Goal: Task Accomplishment & Management: Complete application form

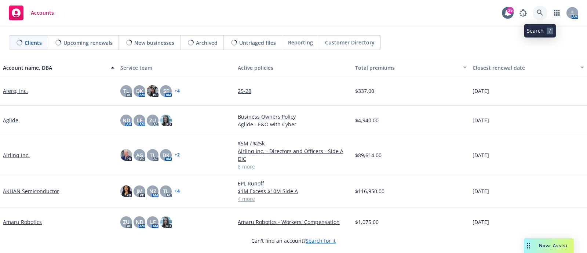
click at [542, 11] on icon at bounding box center [540, 13] width 6 height 6
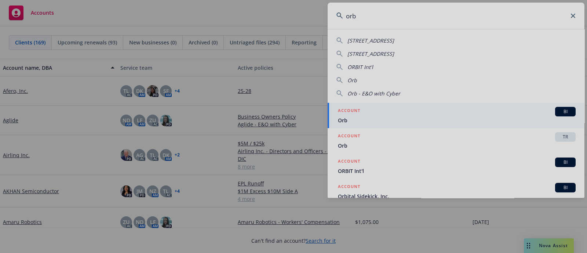
type input "orb"
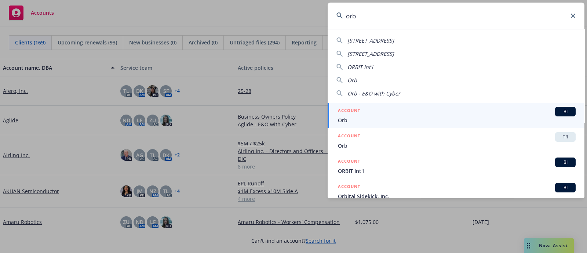
click at [384, 109] on div "ACCOUNT BI" at bounding box center [457, 112] width 238 height 10
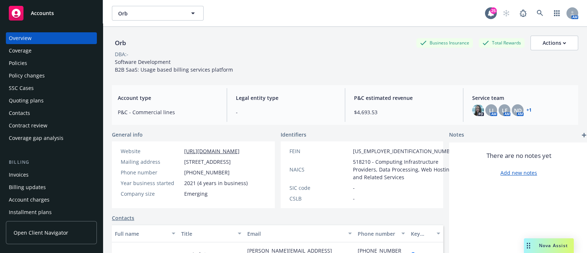
click at [38, 59] on div "Policies" at bounding box center [51, 63] width 85 height 12
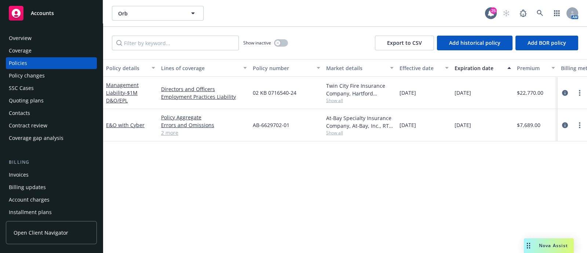
click at [33, 32] on div "Overview Coverage Policies Policy changes SSC Cases Quoting plans Contacts Cont…" at bounding box center [51, 137] width 103 height 229
click at [33, 38] on div "Overview" at bounding box center [51, 38] width 85 height 12
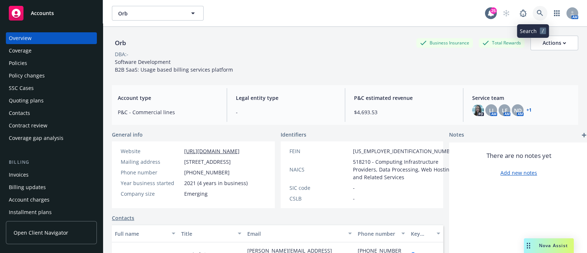
click at [536, 6] on link at bounding box center [540, 13] width 15 height 15
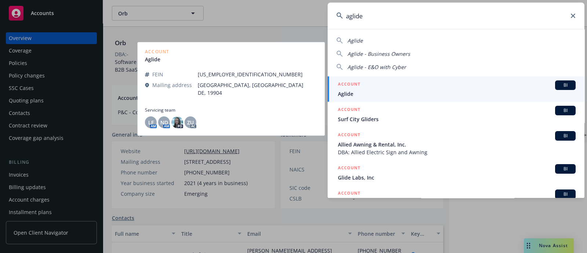
type input "aglide"
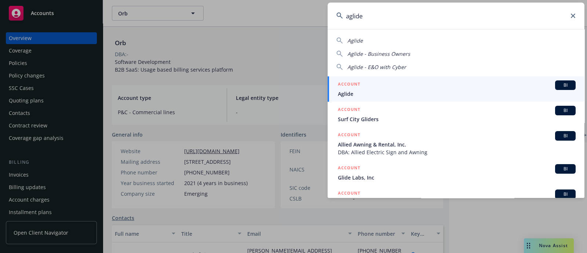
click at [474, 94] on span "Aglide" at bounding box center [457, 94] width 238 height 8
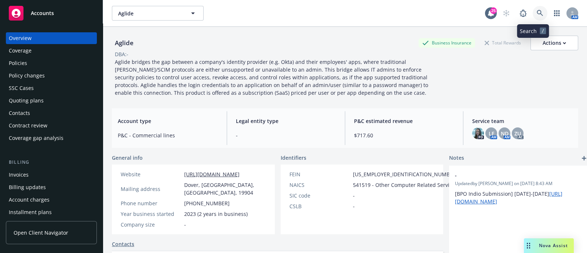
click at [533, 12] on link at bounding box center [540, 13] width 15 height 15
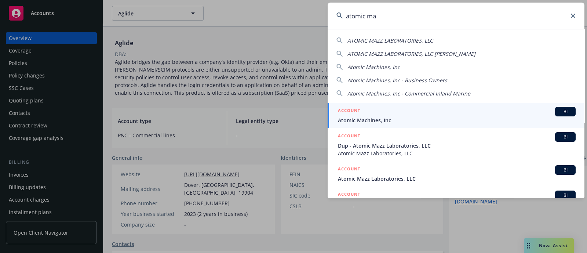
type input "atomic ma"
click at [435, 119] on span "Atomic Machines, Inc" at bounding box center [457, 120] width 238 height 8
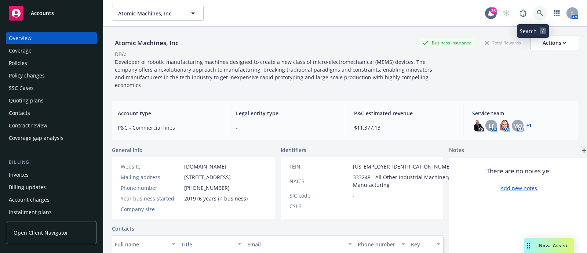
click at [537, 13] on icon at bounding box center [540, 13] width 7 height 7
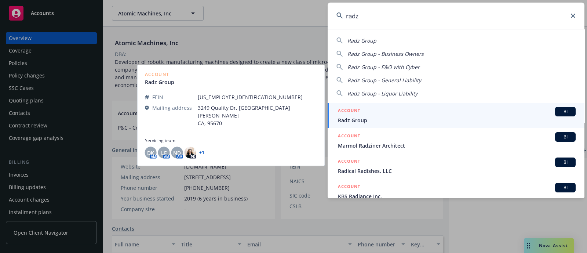
type input "radz"
click at [359, 113] on h5 "ACCOUNT" at bounding box center [349, 111] width 22 height 9
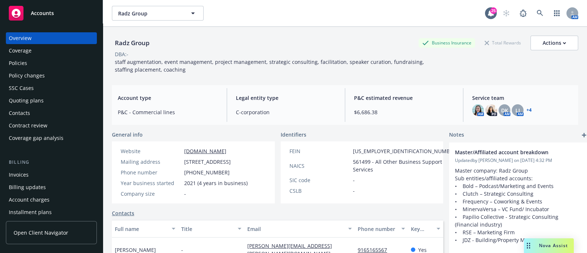
click at [54, 55] on div "Coverage" at bounding box center [51, 51] width 85 height 12
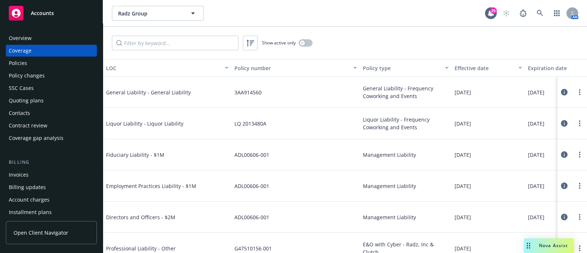
click at [55, 73] on div "Policy changes" at bounding box center [51, 76] width 85 height 12
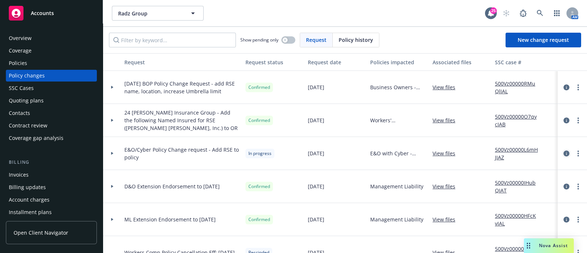
click at [564, 153] on icon "circleInformation" at bounding box center [567, 154] width 6 height 6
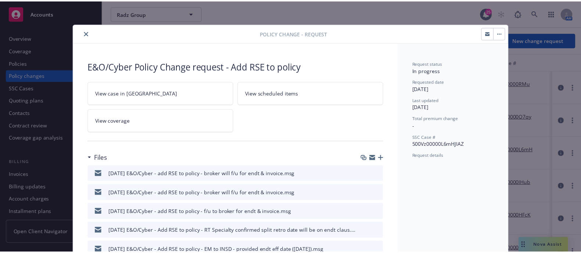
scroll to position [0, 0]
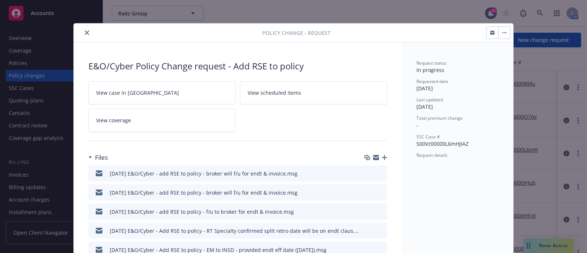
click at [499, 34] on button "button" at bounding box center [505, 33] width 12 height 12
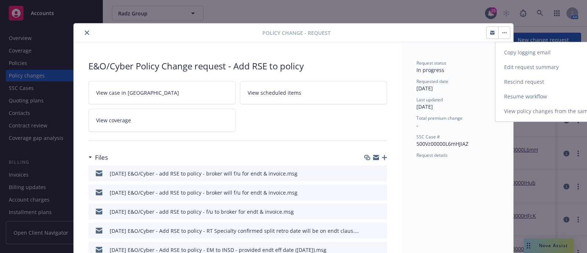
click at [523, 93] on link "Resume workflow" at bounding box center [559, 96] width 126 height 15
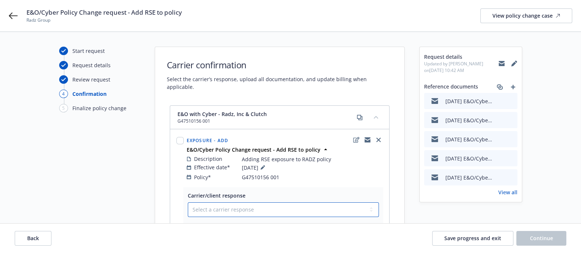
click at [257, 205] on select "Select a carrier response Accepted Accepted with revision No endorsement needed…" at bounding box center [283, 209] width 191 height 15
select select "ACCEPTED"
click at [188, 202] on select "Select a carrier response Accepted Accepted with revision No endorsement needed…" at bounding box center [283, 209] width 191 height 15
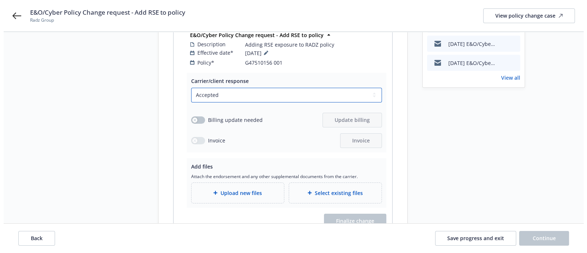
scroll to position [124, 0]
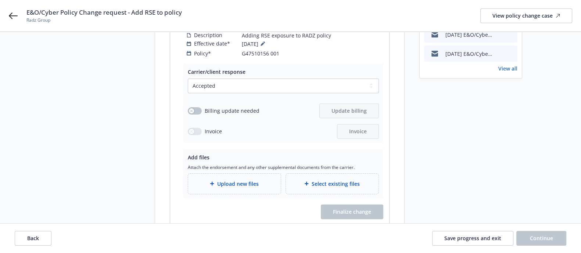
click at [259, 174] on div "Upload new files" at bounding box center [234, 184] width 93 height 20
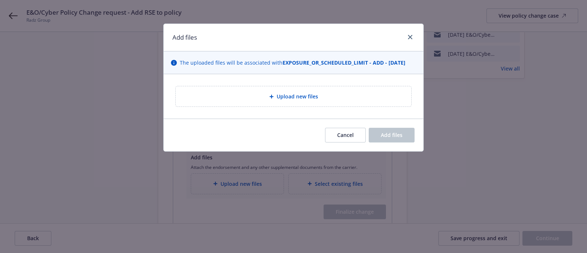
click at [273, 90] on div "Upload new files" at bounding box center [294, 96] width 236 height 20
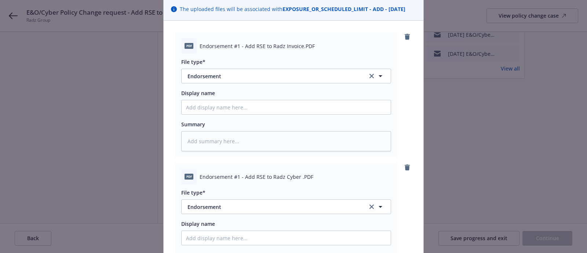
scroll to position [54, 0]
click at [236, 74] on span "Endorsement" at bounding box center [273, 76] width 170 height 8
type input "invoice"
click at [236, 107] on div "Invoice - Third Party" at bounding box center [286, 115] width 209 height 19
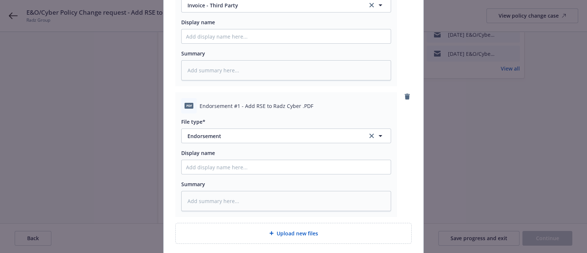
scroll to position [129, 0]
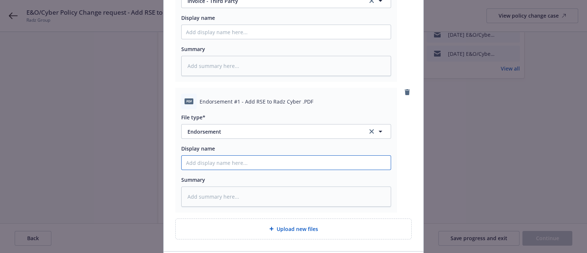
click at [273, 164] on input "Display name" at bounding box center [286, 163] width 209 height 14
paste input "[TERM YR's] [CARRIER] [POLICY TYPE] Policy - ENDT [#] [EFF DATE] - [DESCRIPTION]"
type textarea "x"
drag, startPoint x: 270, startPoint y: 164, endPoint x: 154, endPoint y: 174, distance: 116.1
click at [154, 174] on div "Add files The uploaded files will be associated with EXPOSURE_OR_SCHEDULED_LIMI…" at bounding box center [293, 126] width 587 height 253
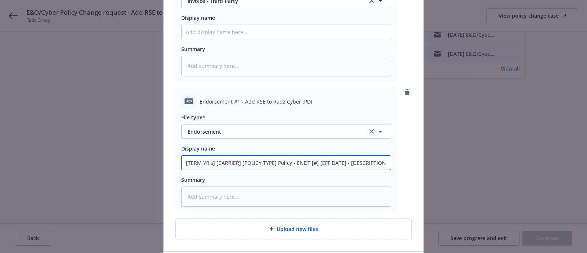
type input "[TERM YR's] [CARRIER] [POLICY TYPE] Policy - ENDT [#] [EFF DATE] - [DESCRIPTION]"
click at [272, 162] on input "[TERM YR's] [CARRIER] [POLICY TYPE] Policy - ENDT [#] [EFF DATE] - [DESCRIPTION]" at bounding box center [286, 163] width 209 height 14
drag, startPoint x: 272, startPoint y: 162, endPoint x: 147, endPoint y: 148, distance: 126.3
click at [147, 148] on div "Add files The uploaded files will be associated with EXPOSURE_OR_SCHEDULED_LIMI…" at bounding box center [293, 126] width 587 height 253
type textarea "x"
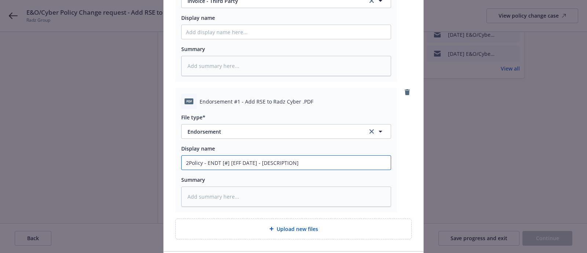
type input "20Policy - ENDT [#] [EFF DATE] - [DESCRIPTION]"
type textarea "x"
type input "2025Policy - ENDT [#] [EFF DATE] - [DESCRIPTION]"
type textarea "x"
type input "2025 Policy - ENDT [#] [EFF DATE] - [DESCRIPTION]"
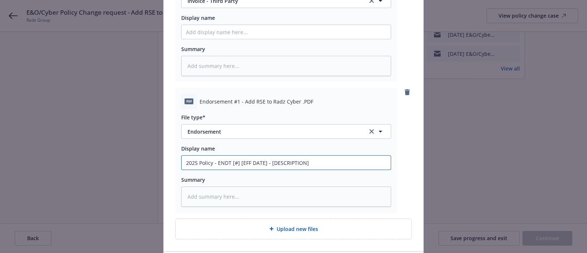
type textarea "x"
type input "2025 -Policy - ENDT [#] [EFF DATE] - [DESCRIPTION]"
type textarea "x"
type input "2025 - Policy - ENDT [#] [EFF DATE] - [DESCRIPTION]"
type textarea "x"
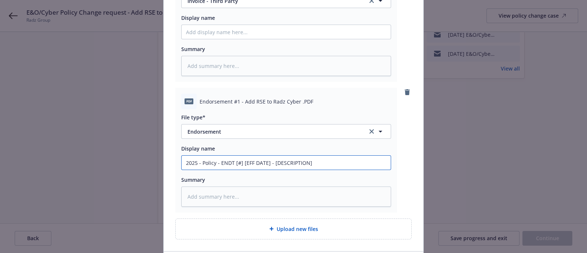
type input "2025 - 2Policy - ENDT [#] [EFF DATE] - [DESCRIPTION]"
type textarea "x"
type input "2025 - 20Policy - ENDT [#] [EFF DATE] - [DESCRIPTION]"
type textarea "x"
type input "2025 - 202Policy - ENDT [#] [EFF DATE] - [DESCRIPTION]"
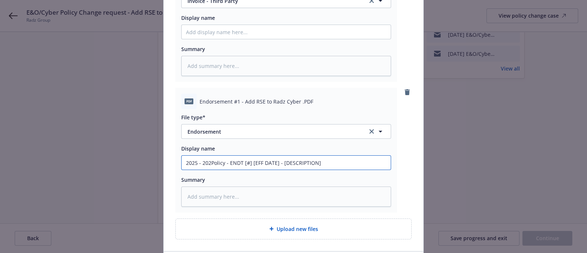
type textarea "x"
type input "2025 - 2026Policy - ENDT [#] [EFF DATE] - [DESCRIPTION]"
type textarea "x"
type input "[DATE] - [DATE] Policy - ENDT [#] [EFF DATE] - [DESCRIPTION]"
type textarea "x"
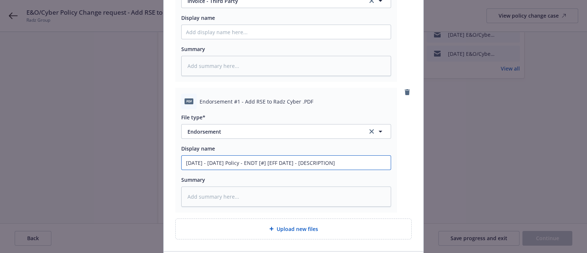
type input "[DATE] - [DATE] CPolicy - ENDT [#] [EFF DATE] - [DESCRIPTION]"
type textarea "x"
type input "[DATE] - [DATE] ChPolicy - ENDT [#] [EFF DATE] - [DESCRIPTION]"
type textarea "x"
type input "[DATE] - [DATE] ChuPolicy - ENDT [#] [EFF DATE] - [DESCRIPTION]"
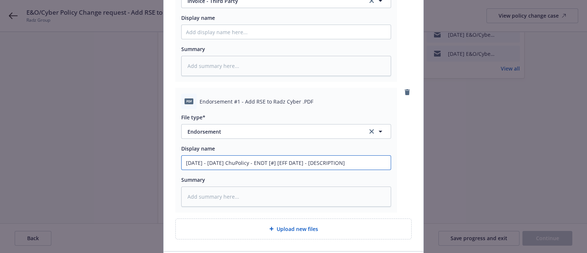
type textarea "x"
type input "[DATE] - [DATE] ChubPolicy - ENDT [#] [EFF DATE] - [DESCRIPTION]"
type textarea "x"
type input "[DATE] - [DATE] Chubb Policy - ENDT [#] [EFF DATE] - [DESCRIPTION]"
type textarea "x"
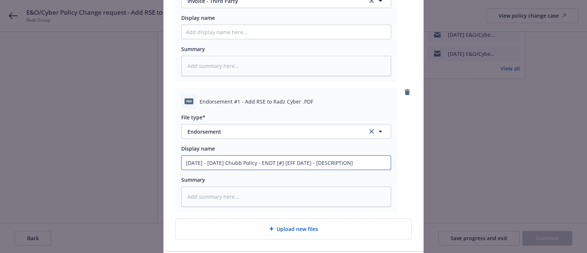
type input "[DATE] - [DATE] Chubb EPolicy - ENDT [#] [EFF DATE] - [DESCRIPTION]"
type textarea "x"
type input "[DATE] - [DATE] Chubb E&Policy - ENDT [#] [EFF DATE] - [DESCRIPTION]"
type textarea "x"
type input "[DATE] - [DATE] Chubb E&OPolicy - ENDT [#] [EFF DATE] - [DESCRIPTION]"
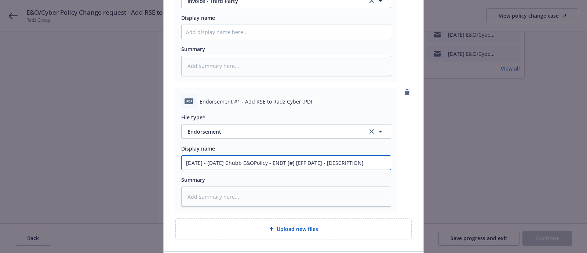
type textarea "x"
type input "[DATE] - [DATE] Chubb E&O Policy - ENDT [#] [EFF DATE] - [DESCRIPTION]"
type textarea "x"
type input "[DATE] - [DATE] Chubb E&O wiPolicy - ENDT [#] [EFF DATE] - [DESCRIPTION]"
type textarea "x"
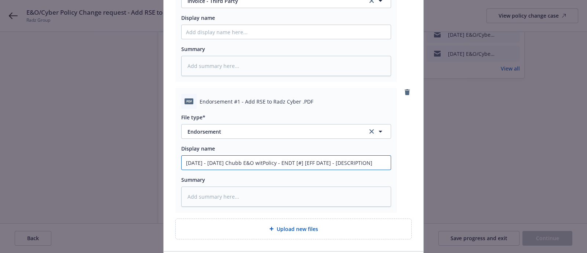
type input "[DATE] - [DATE] Chubb E&O withPolicy - ENDT [#] [EFF DATE] - [DESCRIPTION]"
type textarea "x"
type input "[DATE] - [DATE] Chubb E&O with Policy - ENDT [#] [EFF DATE] - [DESCRIPTION]"
type textarea "x"
type input "[DATE] - [DATE] Chubb E&O with CPolicy - ENDT [#] [EFF DATE] - [DESCRIPTION]"
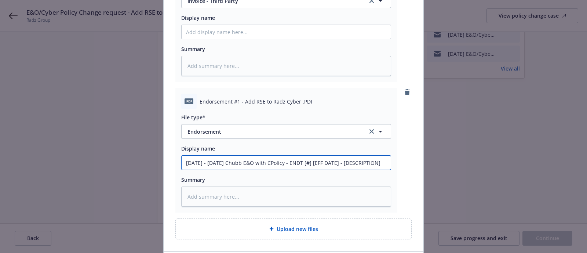
type textarea "x"
type input "[DATE] - [DATE] Chubb E&O with CyPolicy - ENDT [#] [EFF DATE] - [DESCRIPTION]"
type textarea "x"
type input "[DATE] - [DATE] Chubb E&O with CPolicy - ENDT [#] [EFF DATE] - [DESCRIPTION]"
type textarea "x"
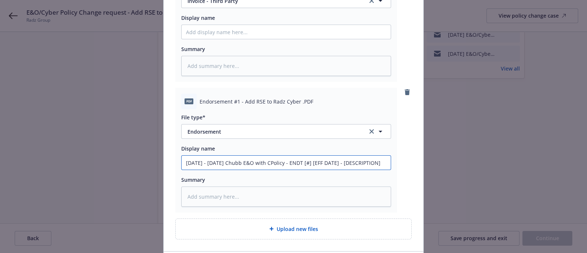
type input "[DATE] - [DATE] Chubb E&O with Policy - ENDT [#] [EFF DATE] - [DESCRIPTION]"
type textarea "x"
type input "[DATE] - [DATE] Chubb E&O withPolicy - ENDT [#] [EFF DATE] - [DESCRIPTION]"
type textarea "x"
type input "[DATE] - [DATE] Chubb E&O witPolicy - ENDT [#] [EFF DATE] - [DESCRIPTION]"
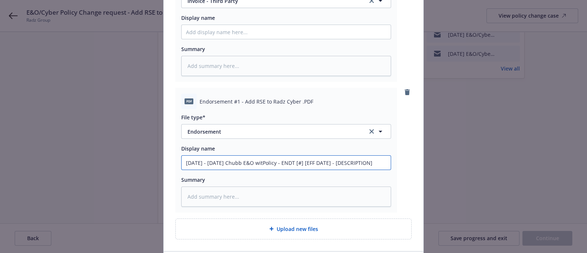
type textarea "x"
type input "[DATE] - [DATE] Chubb E&O wiPolicy - ENDT [#] [EFF DATE] - [DESCRIPTION]"
type textarea "x"
type input "[DATE] - [DATE] Chubb E&O wPolicy - ENDT [#] [EFF DATE] - [DESCRIPTION]"
type textarea "x"
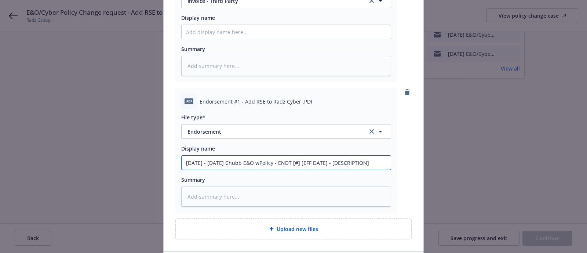
type input "[DATE] - [DATE] Chubb E&O Policy - ENDT [#] [EFF DATE] - [DESCRIPTION]"
type textarea "x"
type input "[DATE] - [DATE] Chubb E&OPolicy - ENDT [#] [EFF DATE] - [DESCRIPTION]"
type textarea "x"
type input "[DATE] - [DATE] Chubb E&O/Policy - ENDT [#] [EFF DATE] - [DESCRIPTION]"
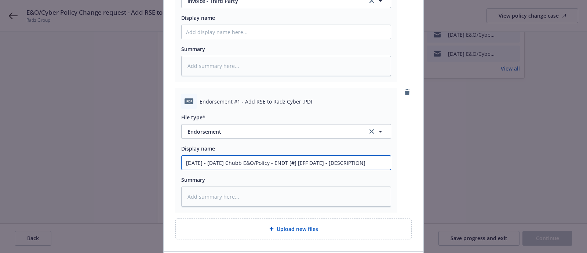
type textarea "x"
type input "[DATE] - [DATE] Chubb E&O/CPolicy - ENDT [#] [EFF DATE] - [DESCRIPTION]"
type textarea "x"
type input "[DATE] - [DATE] Chubb E&O/CyPolicy - ENDT [#] [EFF DATE] - [DESCRIPTION]"
type textarea "x"
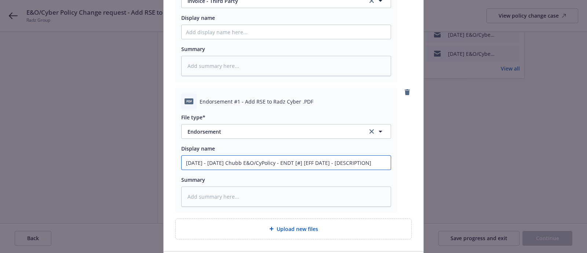
type input "[DATE] - [DATE] Chubb E&O/CybPolicy - ENDT [#] [EFF DATE] - [DESCRIPTION]"
type textarea "x"
type input "[DATE] - [DATE] Chubb E&O/CybePolicy - ENDT [#] [EFF DATE] - [DESCRIPTION]"
type textarea "x"
type input "[DATE] - [DATE] Chubb E&O/CyberPolicy - ENDT [#] [EFF DATE] - [DESCRIPTION]"
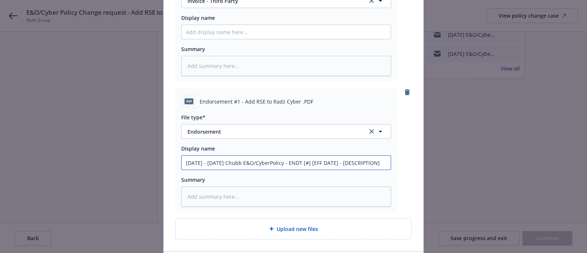
type textarea "x"
type input "[DATE] - [DATE] Chubb E&O/Cyber Policy - ENDT [#] [EFF DATE] - [DESCRIPTION]"
click at [291, 162] on input "[DATE] - [DATE] Chubb E&O/Cyber Policy - ENDT [#] [EFF DATE] - [DESCRIPTION]" at bounding box center [286, 163] width 209 height 14
type textarea "x"
type input "[DATE] - [DATE] Chubb E&O/Cyber Policy - ENDT #] [EFF DATE] - [DESCRIPTION]"
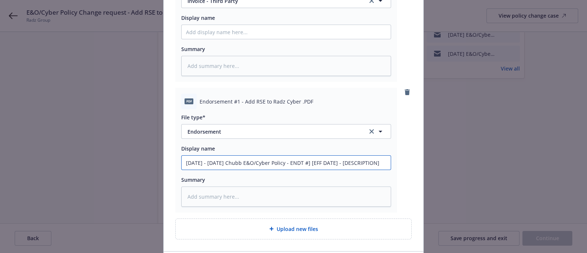
type textarea "x"
type input "[DATE] - [DATE] Chubb E&O/Cyber Policy - ENDT # [EFF DATE] - [DESCRIPTION]"
type textarea "x"
type input "[DATE] - [DATE] Chubb E&O/Cyber Policy - ENDT #1 [EFF DATE] - [DESCRIPTION]"
drag, startPoint x: 320, startPoint y: 162, endPoint x: 298, endPoint y: 155, distance: 23.3
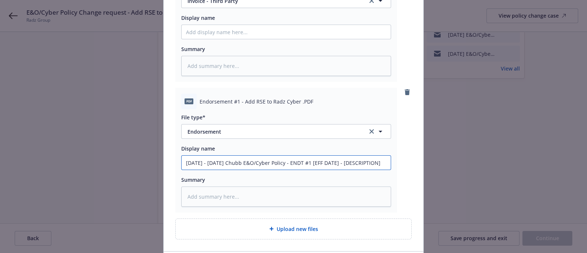
click at [298, 156] on input "[DATE] - [DATE] Chubb E&O/Cyber Policy - ENDT #1 [EFF DATE] - [DESCRIPTION]" at bounding box center [286, 163] width 209 height 14
type textarea "x"
type input "[DATE] - [DATE] Chubb E&O/Cyber Policy - ENDT #1 [] - [DESCRIPTION]"
type textarea "x"
type input "[DATE] - [DATE] Chubb E&O/Cyber Policy - ENDT #1 [ - [DESCRIPTION]"
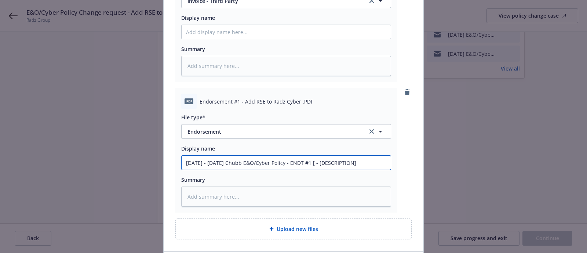
type textarea "x"
type input "[DATE] - [DATE] Chubb E&O/Cyber Policy - ENDT #1 - [DESCRIPTION]"
type textarea "x"
type input "[DATE] - [DATE] Chubb E&O/Cyber Policy - ENDT #1 0 - [DESCRIPTION]"
type textarea "x"
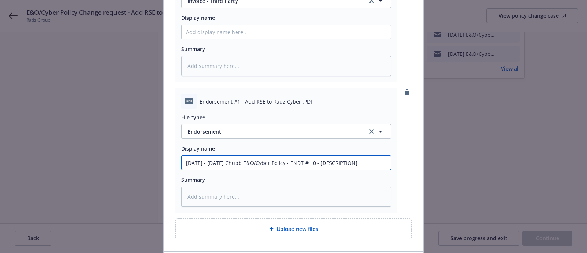
type input "[DATE] - [DATE] Chubb E&O/Cyber Policy - ENDT #1 - [DESCRIPTION]"
type textarea "x"
type input "[DATE] - [DATE] Chubb E&O/Cyber Policy - ENDT #1 8 - [DESCRIPTION]"
type textarea "x"
type input "[DATE] - [DATE] Chubb E&O/Cyber Policy - ENDT #1 8/ - [DESCRIPTION]"
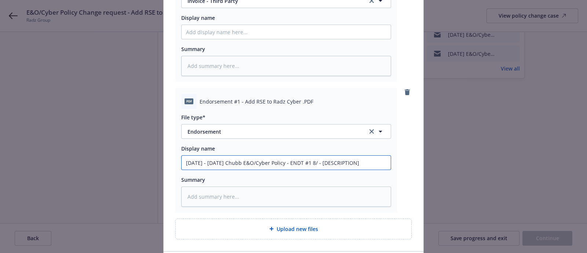
type textarea "x"
type input "[DATE] - [DATE] Chubb E&O/Cyber Policy - ENDT #1 8/2 - [DESCRIPTION]"
type textarea "x"
type input "[DATE] - [DATE] Chubb E&O/Cyber Policy - ENDT #1 8/28 - [DESCRIPTION]"
type textarea "x"
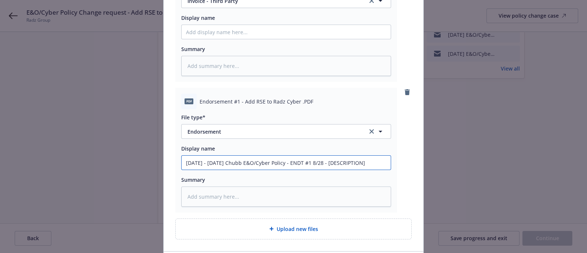
type input "[DATE] - [DATE] Chubb E&O/Cyber Policy - ENDT #1 8/28/ - [DESCRIPTION]"
type textarea "x"
type input "[DATE] - [DATE] Chubb E&O/Cyber Policy - ENDT #1 8/28/2 - [DESCRIPTION]"
type textarea "x"
type input "[DATE] - [DATE] Chubb E&O/Cyber Policy - ENDT #1 [DATE] - [DESCRIPTION]"
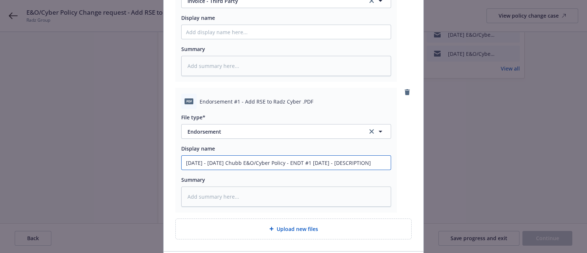
type textarea "x"
type input "[DATE] - [DATE] Chubb E&O/Cyber Policy - ENDT #1 8/28/202 - [DESCRIPTION]"
type textarea "x"
type input "[DATE] - [DATE] Chubb E&O/Cyber Policy - ENDT #1 [DATE] - [DESCRIPTION]"
drag, startPoint x: 364, startPoint y: 164, endPoint x: 325, endPoint y: 161, distance: 39.4
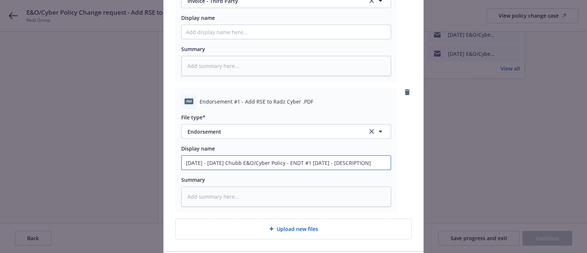
click at [325, 161] on input "[DATE] - [DATE] Chubb E&O/Cyber Policy - ENDT #1 [DATE] - [DESCRIPTION]" at bounding box center [286, 163] width 209 height 14
type textarea "x"
type input "[DATE] - [DATE] Chubb E&O/Cyber Policy - ENDT #1 [DATE] - A"
type textarea "x"
type input "[DATE] - [DATE] Chubb E&O/Cyber Policy - ENDT #1 [DATE] - Ad"
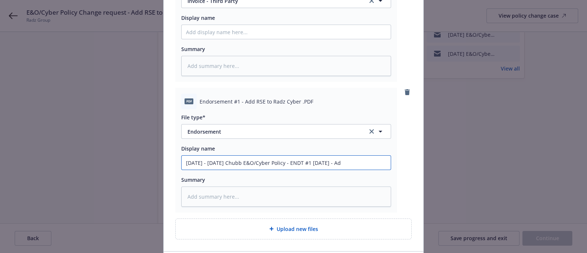
type textarea "x"
type input "[DATE] - [DATE] Chubb E&O/Cyber Policy - ENDT #1 [DATE] - Add"
type textarea "x"
type input "[DATE] - [DATE] Chubb E&O/Cyber Policy - ENDT #1 [DATE] - Add R"
type textarea "x"
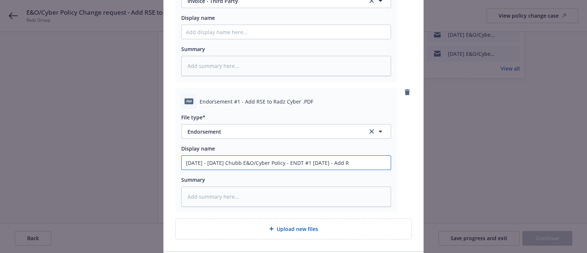
type input "[DATE] - [DATE] Chubb E&O/Cyber Policy - ENDT #1 [DATE] - Add RS"
type textarea "x"
type input "[DATE] - [DATE] Chubb E&O/Cyber Policy - ENDT #1 [DATE] - Add RSE"
type textarea "x"
type input "[DATE] - [DATE] Chubb E&O/Cyber Policy - ENDT #1 [DATE] - Add RSE"
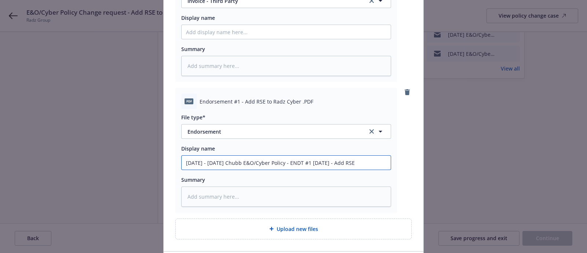
type textarea "x"
type input "[DATE] - [DATE] Chubb E&O/Cyber Policy - ENDT #1 [DATE] - Add RSE a"
type textarea "x"
type input "[DATE] - [DATE] Chubb E&O/Cyber Policy - ENDT #1 [DATE] - Add RSE as"
type textarea "x"
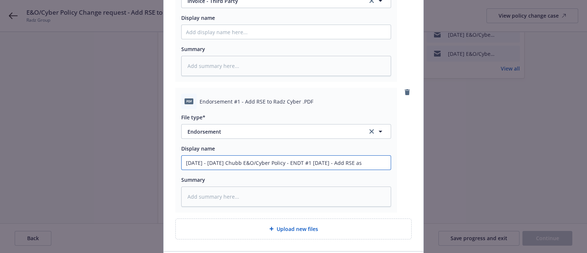
type input "[DATE] - [DATE] Chubb E&O/Cyber Policy - ENDT #1 [DATE] - Add RSE as"
type textarea "x"
type input "[DATE] - [DATE] Chubb E&O/Cyber Policy - ENDT #1 [DATE] - Add RSE as I"
type textarea "x"
type input "[DATE] - [DATE] Chubb E&O/Cyber Policy - ENDT #1 [DATE] - Add RSE as In"
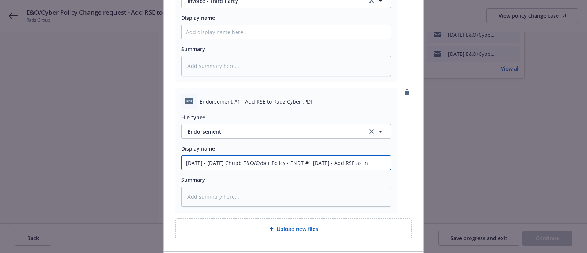
type textarea "x"
type input "[DATE] - [DATE] Chubb E&O/Cyber Policy - ENDT #1 [DATE] - Add RSE as Ins"
type textarea "x"
type input "[DATE] - [DATE] Chubb E&O/Cyber Policy - ENDT #1 [DATE] - Add RSE as Insu"
type textarea "x"
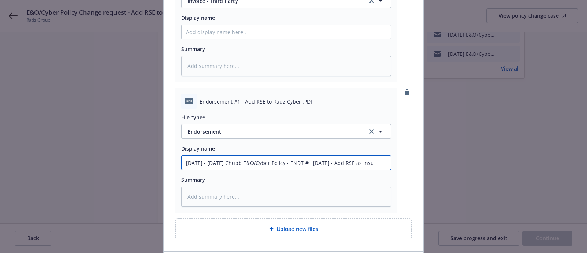
type input "[DATE] - [DATE] Chubb E&O/Cyber Policy - ENDT #1 [DATE] - Add RSE as Insur"
type textarea "x"
type input "[DATE] - [DATE] Chubb E&O/Cyber Policy - ENDT #1 [DATE] - Add RSE as Insure"
type textarea "x"
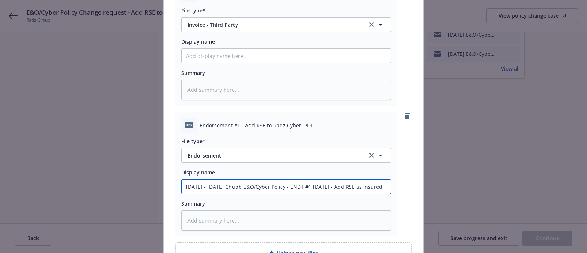
scroll to position [109, 0]
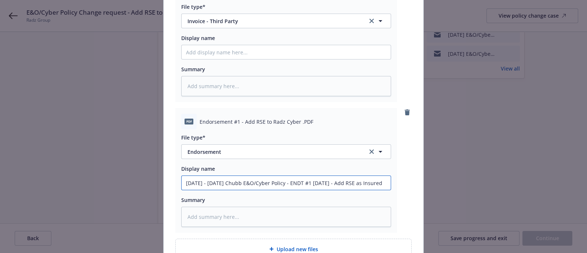
type input "[DATE] - [DATE] Chubb E&O/Cyber Policy - ENDT #1 [DATE] - Add RSE as Insured"
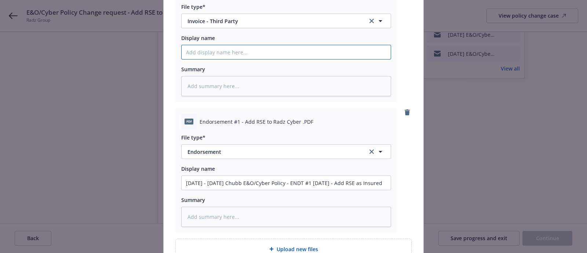
click at [248, 53] on input "Display name" at bounding box center [286, 52] width 209 height 14
paste input "[TERM] [POLICY TYPE] Invoice [COMPANY]"
type textarea "x"
type input "[TERM] [POLICY TYPE] Invoice [COMPANY]"
drag, startPoint x: 234, startPoint y: 51, endPoint x: 149, endPoint y: 50, distance: 85.6
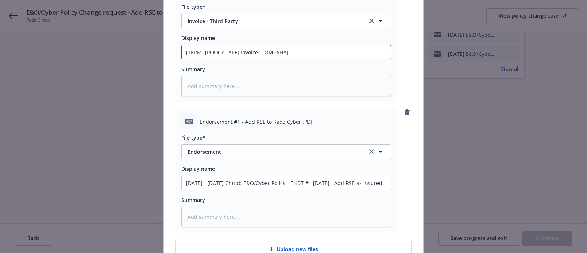
click at [149, 50] on div "Add files The uploaded files will be associated with EXPOSURE_OR_SCHEDULED_LIMI…" at bounding box center [293, 126] width 587 height 253
type textarea "x"
type input "2 Invoice [COMPANY]"
type textarea "x"
type input "20 Invoice [COMPANY]"
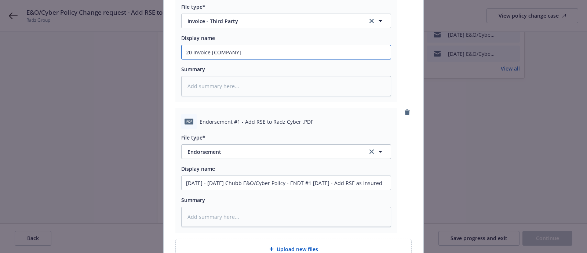
type textarea "x"
type input "202 Invoice [COMPANY]"
type textarea "x"
type input "2025 Invoice [COMPANY]"
type textarea "x"
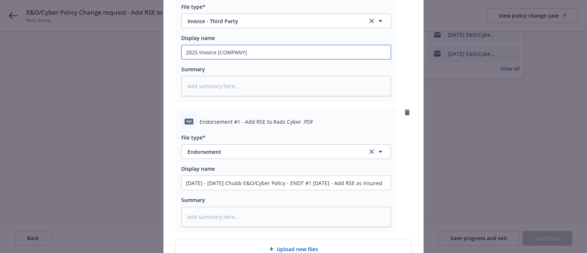
type input "2025 Invoice [COMPANY]"
type textarea "x"
type input "2025 - Invoice [COMPANY]"
type textarea "x"
type input "2025 - Invoice [COMPANY]"
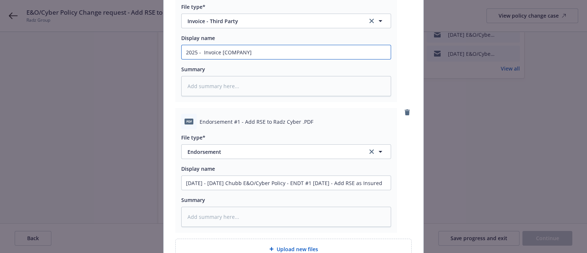
type textarea "x"
type input "2025 - 2 Invoice [COMPANY]"
type textarea "x"
type input "2025 - 20 Invoice [COMPANY]"
type textarea "x"
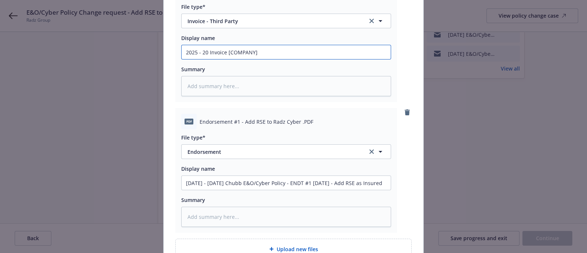
type input "2025 - 202 Invoice [COMPANY]"
type textarea "x"
type input "[DATE] - [DATE] Invoice [COMPANY]"
type textarea "x"
type input "[DATE] - [DATE] Invoice [COMPANY]"
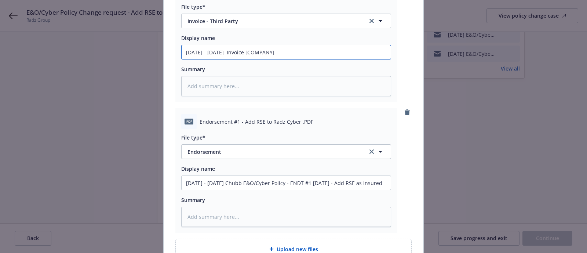
type textarea "x"
type input "[DATE] - [DATE] E Invoice [COMPANY]"
type textarea "x"
type input "[DATE] - [DATE] E& Invoice [COMPANY]"
type textarea "x"
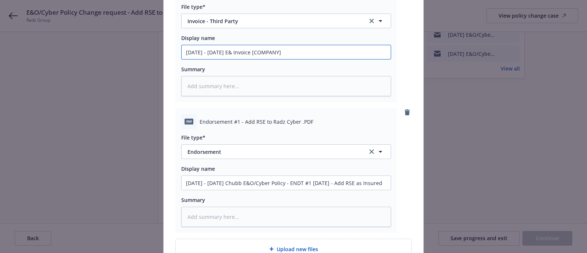
type input "[DATE] - [DATE] E&O Invoice [COMPANY]"
type textarea "x"
type input "[DATE] - [DATE] E&O. Invoice [COMPANY]"
type textarea "x"
type input "[DATE] - [DATE] E&O.C Invoice [COMPANY]"
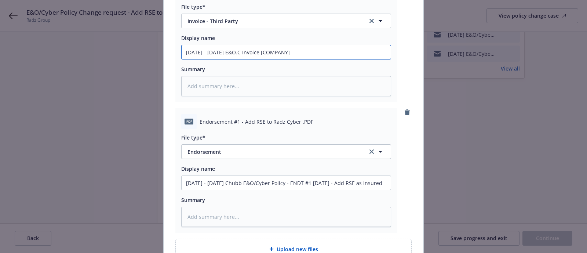
type textarea "x"
type input "[DATE] - [DATE] E&[DOMAIN_NAME] Invoice [COMPANY]"
type textarea "x"
type input "[DATE] - [DATE] E&O.C Invoice [COMPANY]"
type textarea "x"
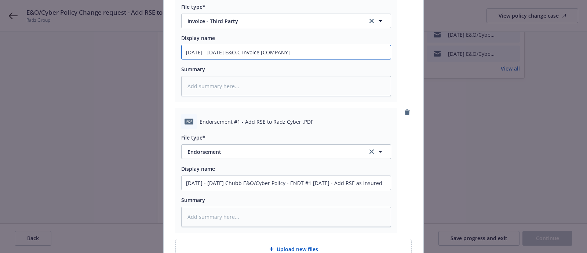
type input "[DATE] - [DATE] E&O. Invoice [COMPANY]"
type textarea "x"
type input "[DATE] - [DATE] E&O Invoice [COMPANY]"
type textarea "x"
type input "[DATE] - [DATE] E&O/ Invoice [COMPANY]"
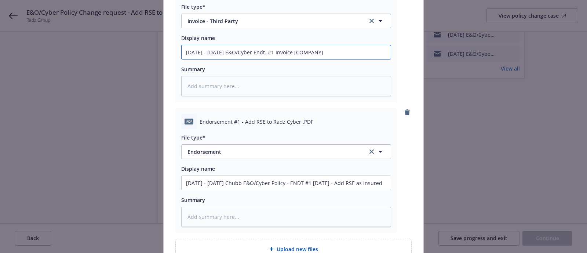
drag, startPoint x: 312, startPoint y: 51, endPoint x: 279, endPoint y: 58, distance: 33.9
click at [279, 58] on input "[DATE] - [DATE] E&O/Cyber Endt. #1 Invoice [COMPANY]" at bounding box center [286, 52] width 209 height 14
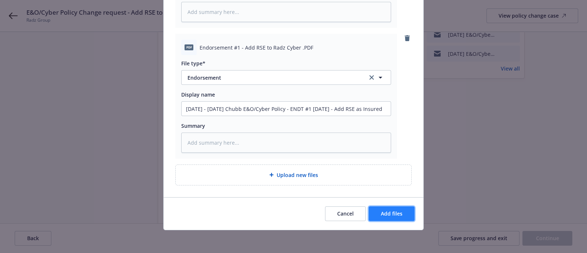
click at [381, 211] on span "Add files" at bounding box center [392, 213] width 22 height 7
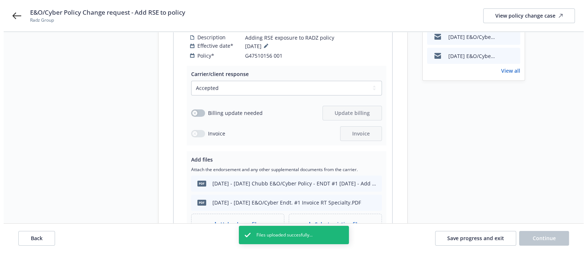
scroll to position [108, 0]
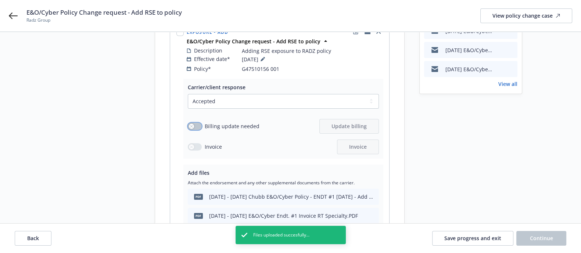
click at [195, 123] on button "button" at bounding box center [195, 126] width 14 height 7
click at [329, 119] on button "Update billing" at bounding box center [348, 126] width 59 height 15
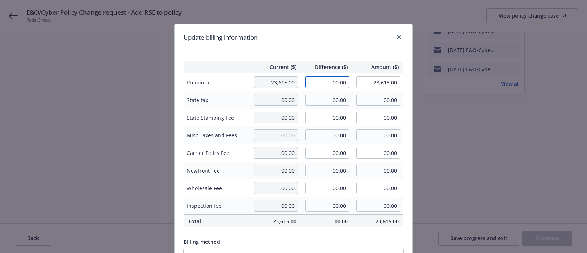
click at [312, 82] on input "00.00" at bounding box center [327, 82] width 44 height 12
click at [313, 58] on div "Current ($) Difference ($) Amount ($) Premium 23,615.00 10,000.00 33,615.00 Sta…" at bounding box center [294, 177] width 238 height 253
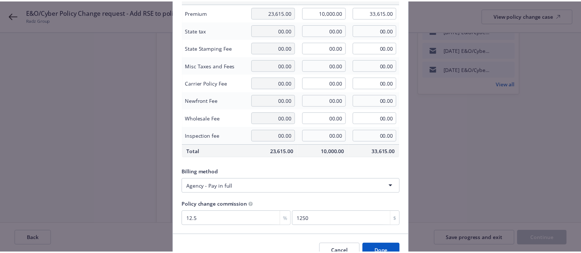
scroll to position [108, 0]
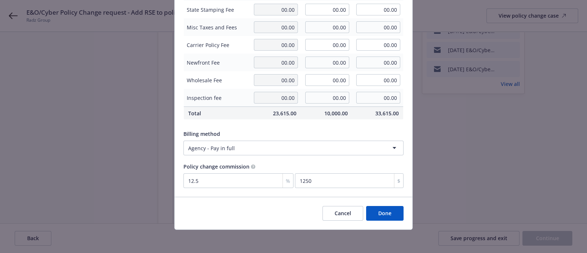
click at [371, 206] on button "Done" at bounding box center [384, 213] width 37 height 15
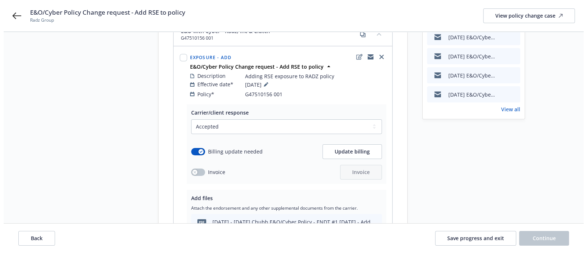
scroll to position [71, 0]
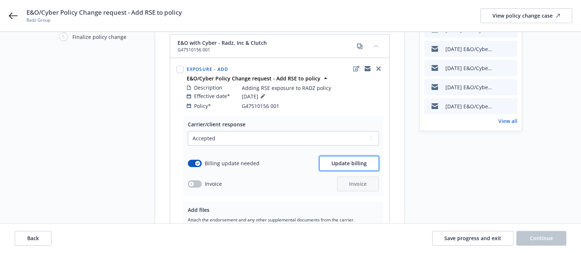
click at [371, 156] on button "Update billing" at bounding box center [348, 163] width 59 height 15
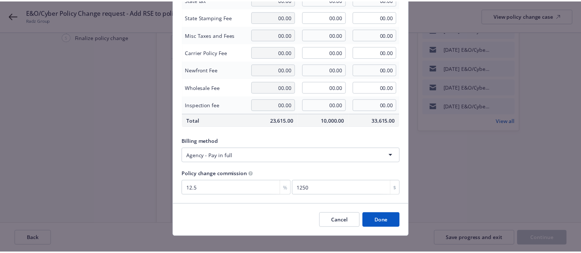
scroll to position [100, 0]
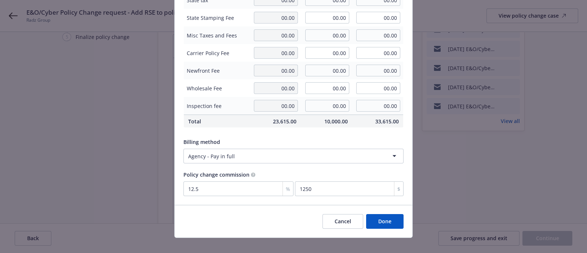
click at [395, 219] on button "Done" at bounding box center [384, 221] width 37 height 15
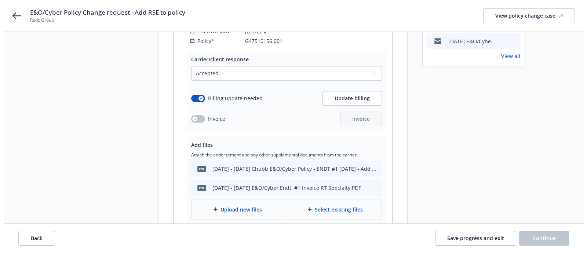
scroll to position [188, 0]
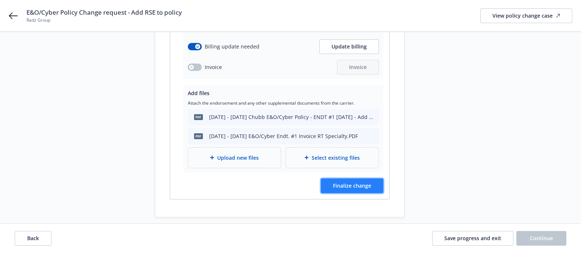
click at [357, 182] on span "Finalize change" at bounding box center [352, 185] width 38 height 7
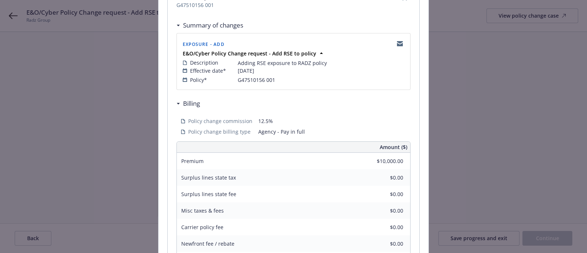
scroll to position [242, 0]
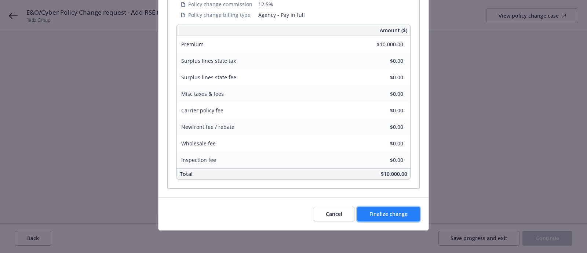
click at [370, 210] on span "Finalize change" at bounding box center [389, 213] width 38 height 7
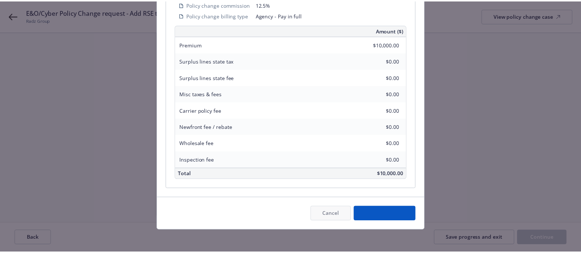
scroll to position [188, 0]
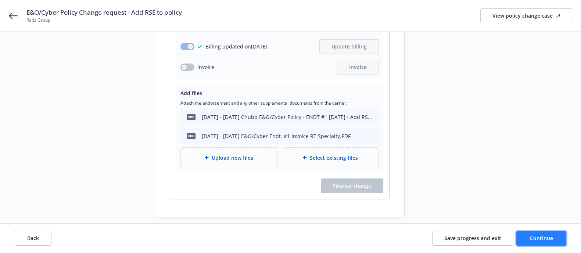
click at [556, 242] on button "Continue" at bounding box center [541, 238] width 50 height 15
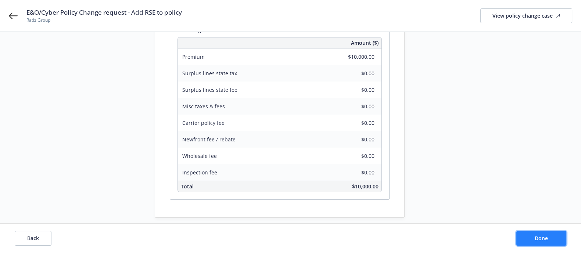
click at [524, 232] on button "Done" at bounding box center [541, 238] width 50 height 15
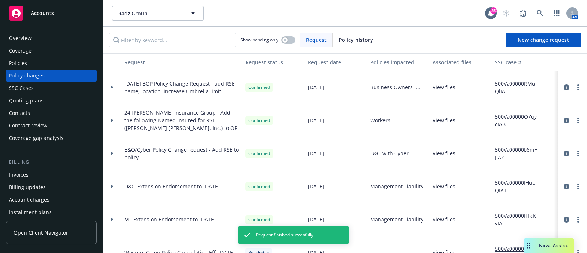
click at [48, 58] on div "Policies" at bounding box center [51, 63] width 85 height 12
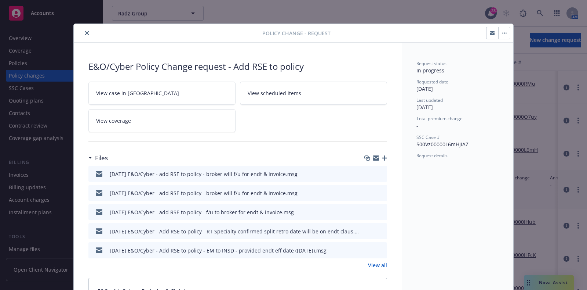
scroll to position [0, 282]
click at [83, 30] on button "close" at bounding box center [87, 33] width 9 height 9
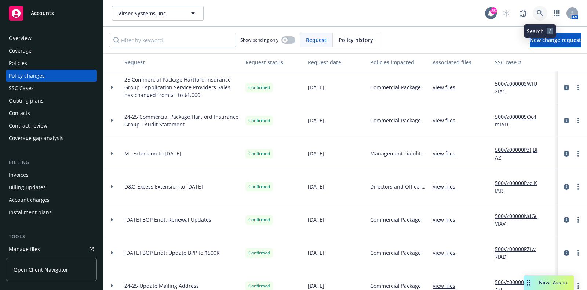
click at [539, 14] on icon at bounding box center [540, 13] width 7 height 7
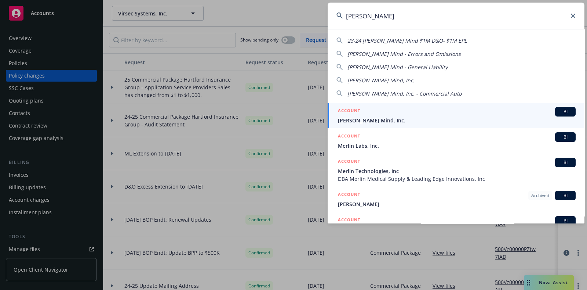
type input "merly"
click at [370, 112] on div "ACCOUNT BI" at bounding box center [457, 112] width 238 height 10
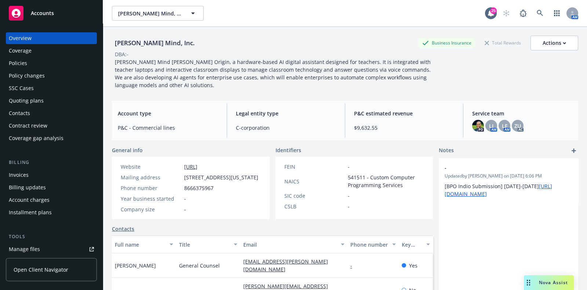
click at [24, 60] on div "Policies" at bounding box center [18, 63] width 18 height 12
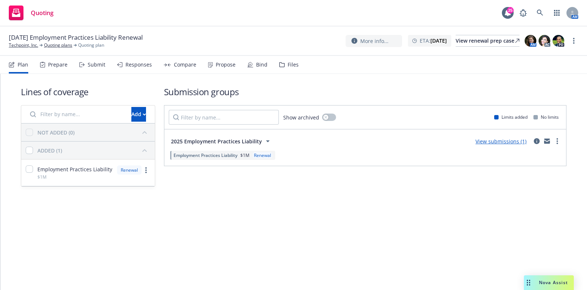
click at [99, 65] on div "Submit" at bounding box center [97, 65] width 18 height 6
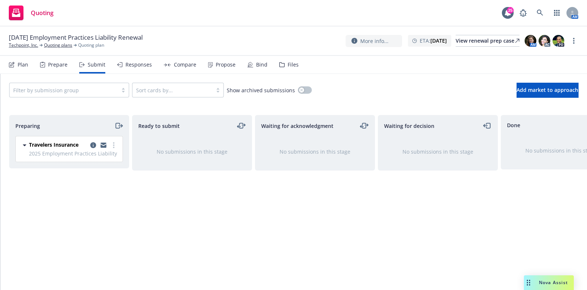
click at [279, 65] on icon at bounding box center [282, 64] width 6 height 5
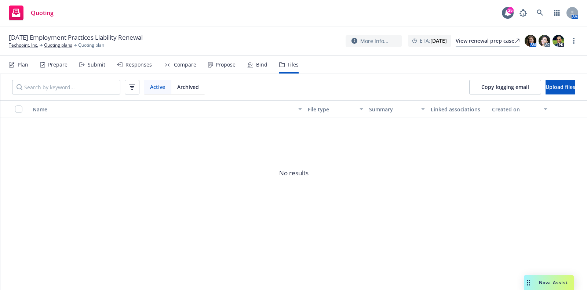
click at [96, 63] on div "Submit" at bounding box center [97, 65] width 18 height 6
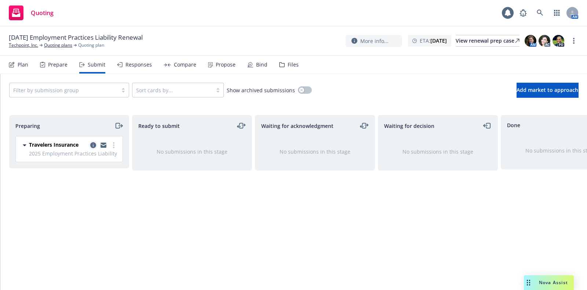
click at [90, 143] on icon "copy logging email" at bounding box center [93, 145] width 6 height 6
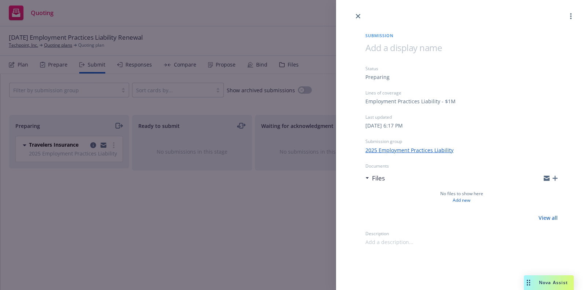
click at [192, 195] on div "Submission Status Preparing Lines of coverage Employment Practices Liability - …" at bounding box center [293, 145] width 587 height 290
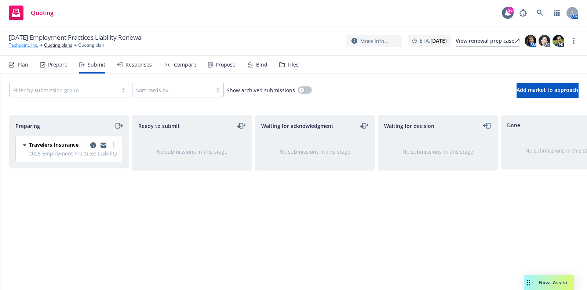
click at [26, 44] on link "Techpoint, Inc." at bounding box center [23, 45] width 29 height 7
